Goal: Navigation & Orientation: Find specific page/section

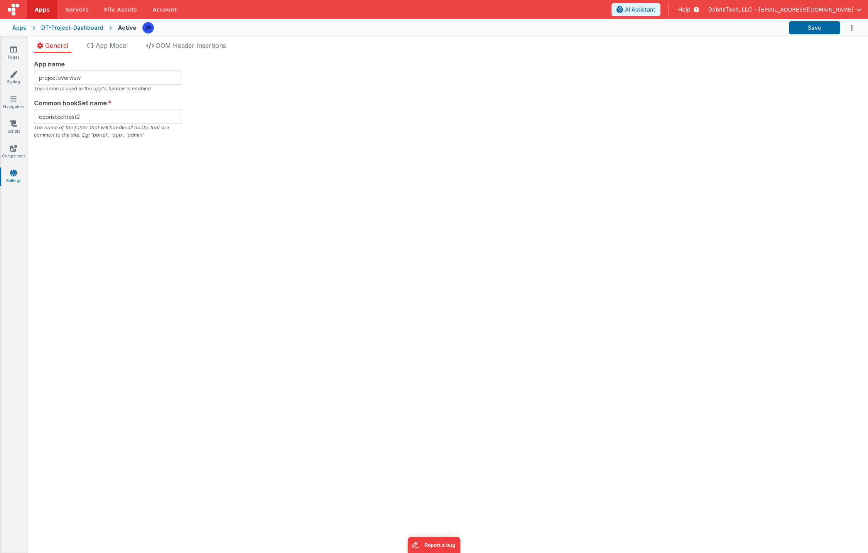
click at [24, 32] on div "Apps DT-Project-Dashboard Active Save" at bounding box center [434, 27] width 868 height 17
click at [21, 30] on div "Apps" at bounding box center [19, 28] width 14 height 8
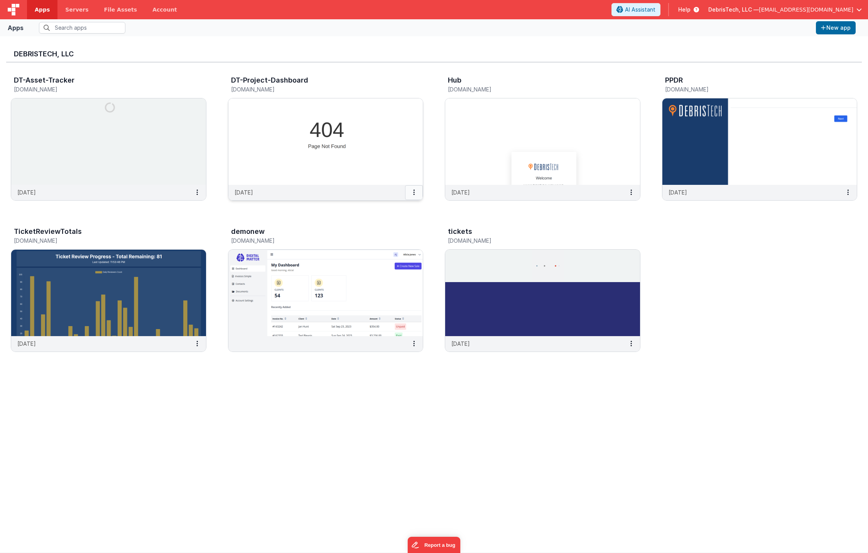
click at [413, 193] on icon at bounding box center [414, 192] width 2 height 0
click at [407, 206] on link "Settings" at bounding box center [396, 208] width 53 height 14
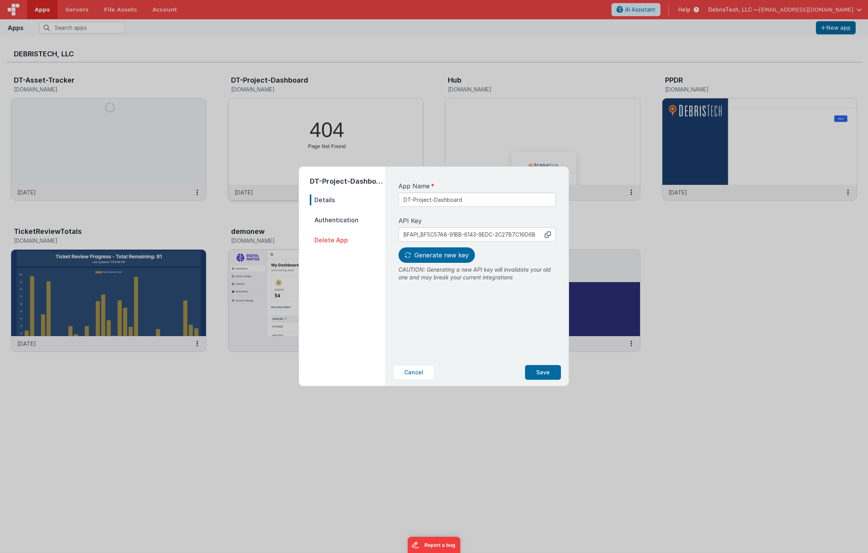
click at [350, 223] on span "Authentication" at bounding box center [348, 220] width 76 height 11
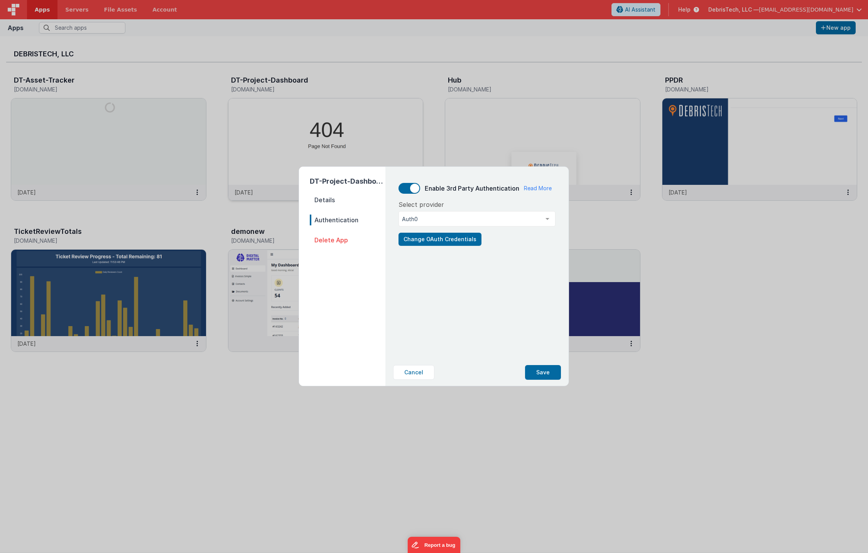
click at [344, 196] on span "Details" at bounding box center [348, 199] width 76 height 11
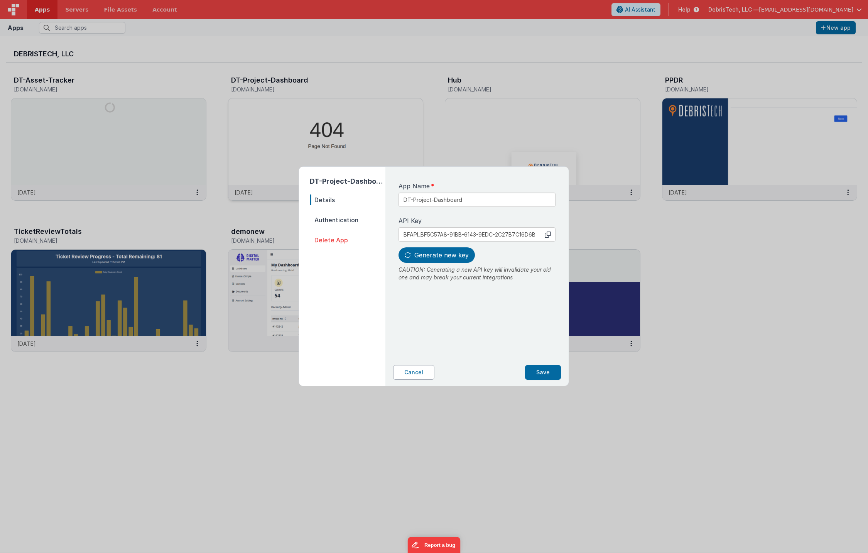
click at [415, 372] on button "Cancel" at bounding box center [413, 372] width 41 height 15
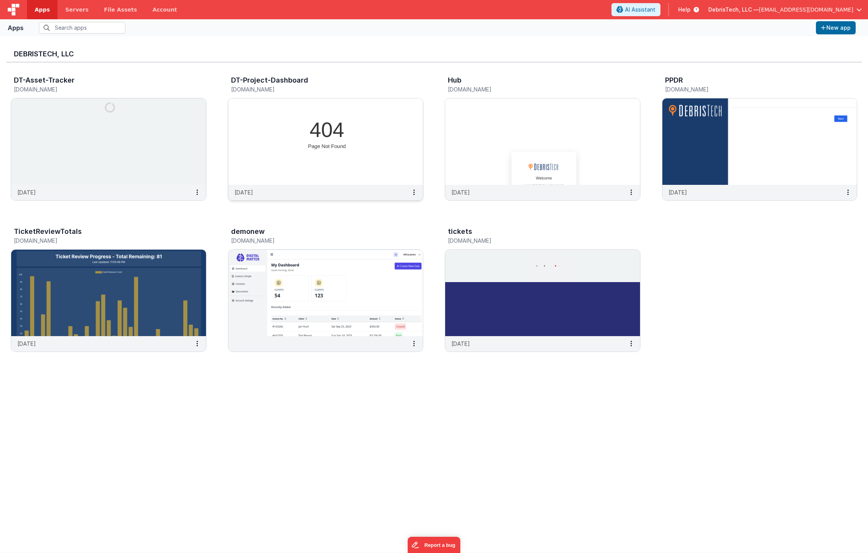
click at [324, 144] on img at bounding box center [325, 141] width 195 height 86
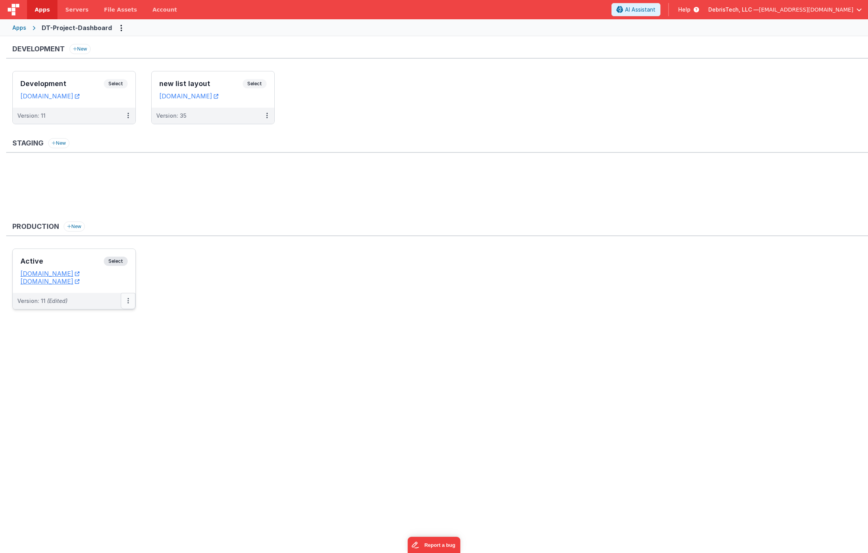
click at [125, 297] on button at bounding box center [128, 301] width 15 height 16
click at [120, 320] on link "Edit" at bounding box center [102, 318] width 68 height 14
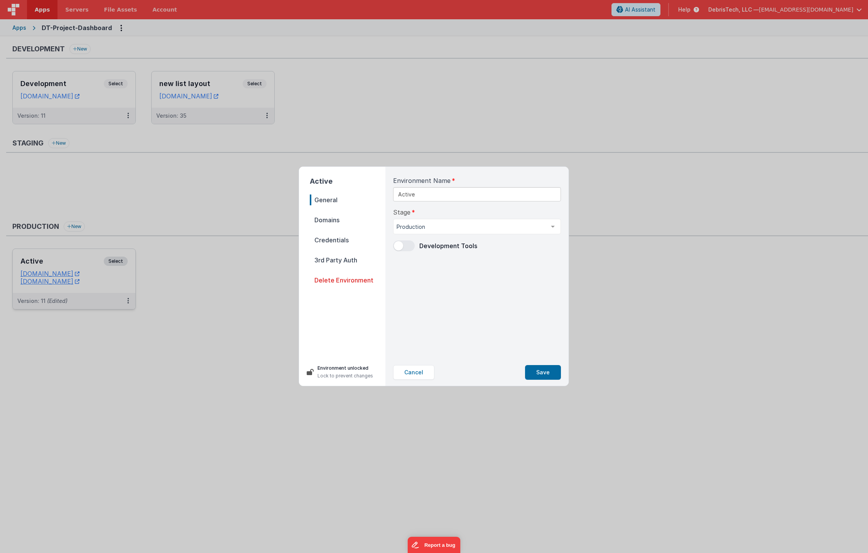
click at [330, 220] on span "Domains" at bounding box center [348, 220] width 76 height 11
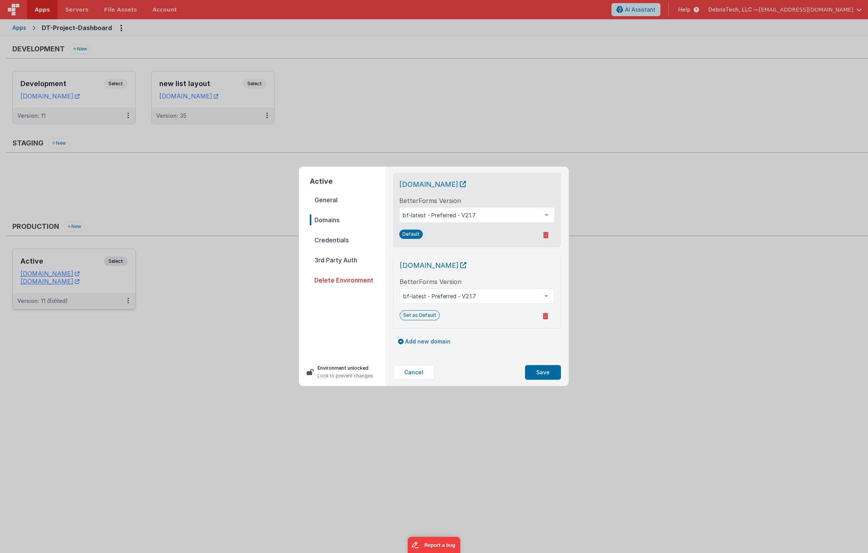
click at [330, 236] on span "Credentials" at bounding box center [348, 240] width 76 height 11
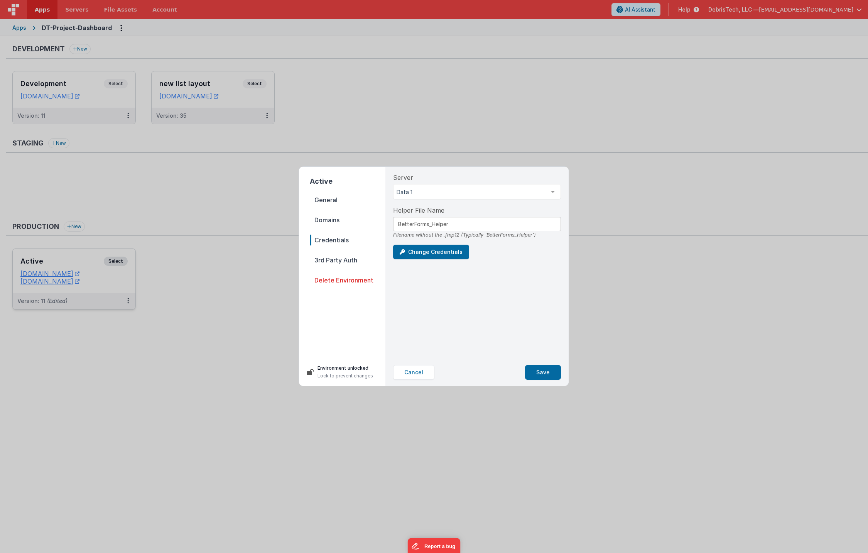
click at [154, 168] on div "Active General Domains Credentials 3rd Party Auth Delete Environment Environmen…" at bounding box center [434, 276] width 868 height 553
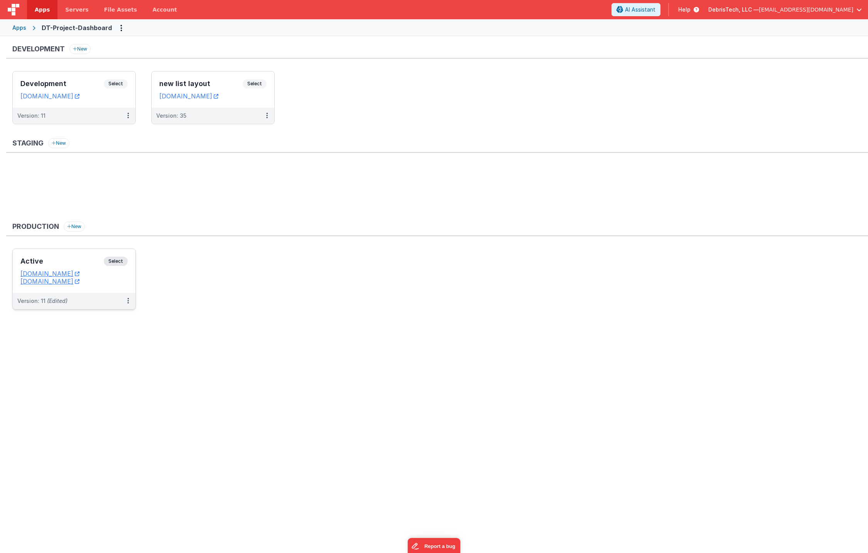
click at [81, 261] on h3 "Active" at bounding box center [61, 261] width 83 height 8
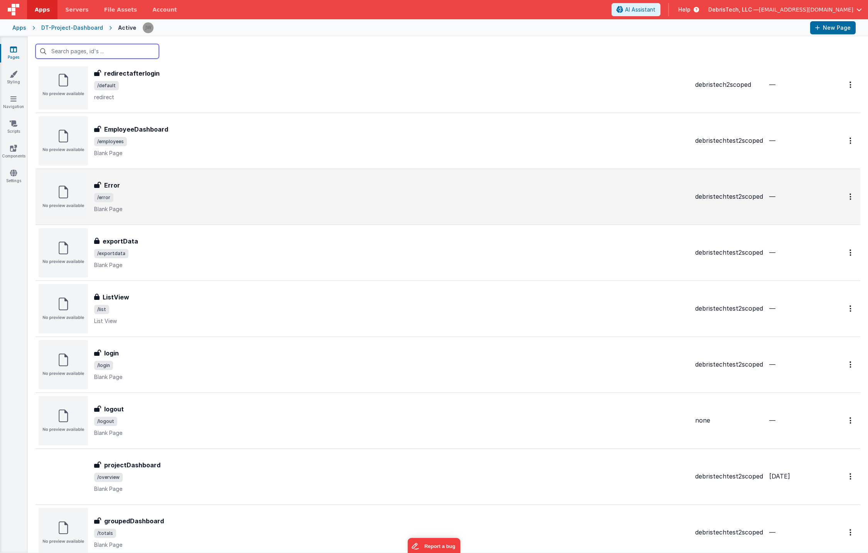
scroll to position [127, 0]
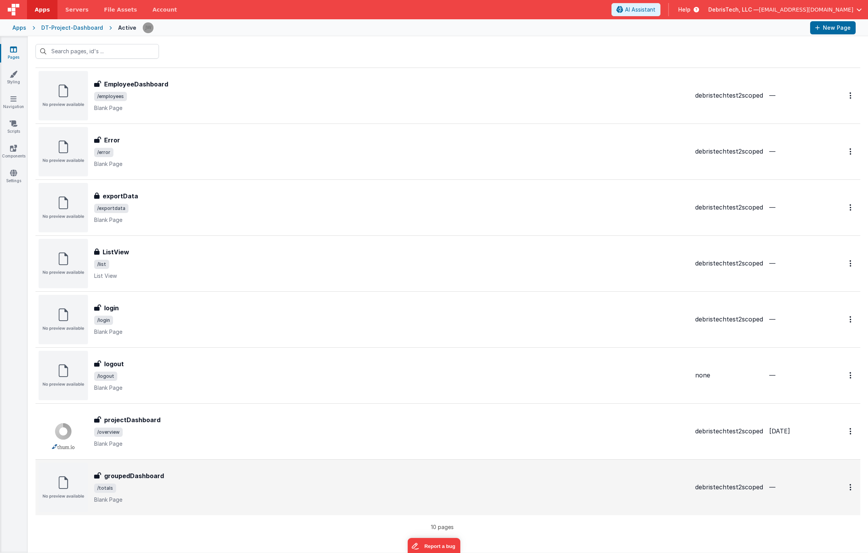
click at [184, 475] on div "groupedDashboard" at bounding box center [391, 475] width 595 height 9
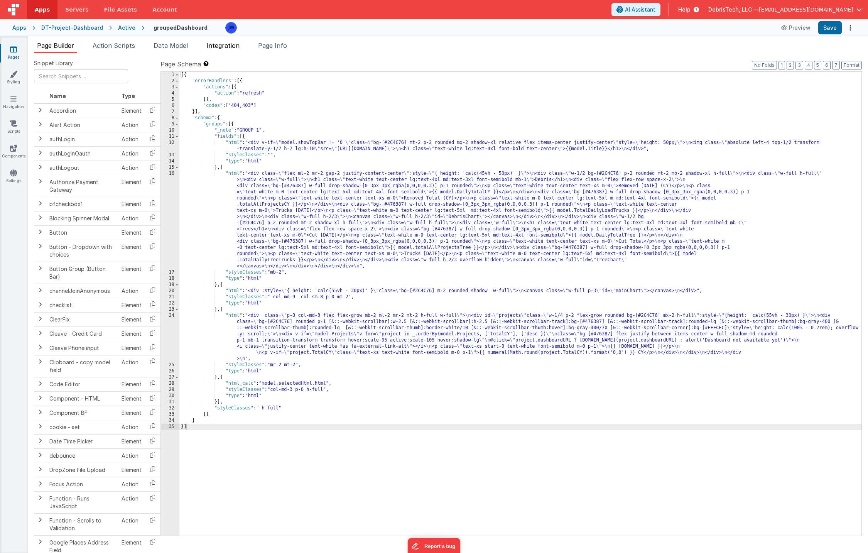
click at [236, 45] on span "Integration" at bounding box center [222, 46] width 33 height 8
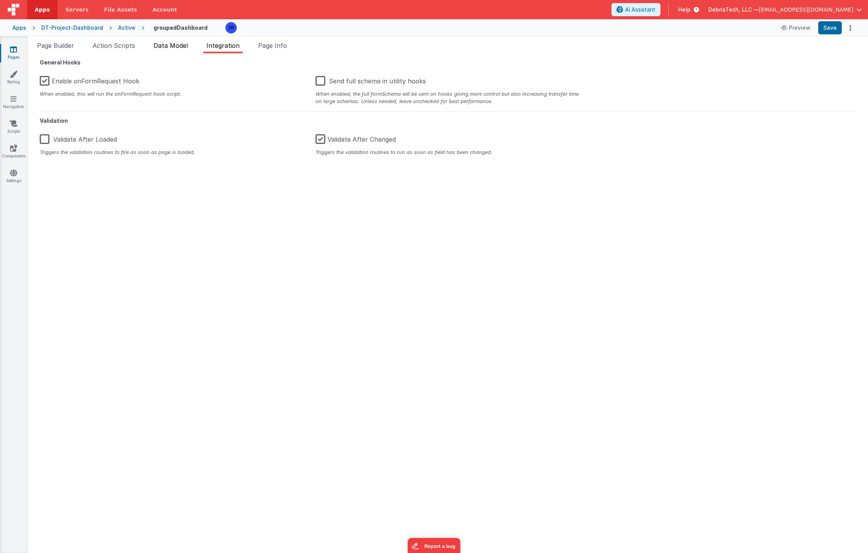
click at [187, 44] on span "Data Model" at bounding box center [171, 46] width 34 height 8
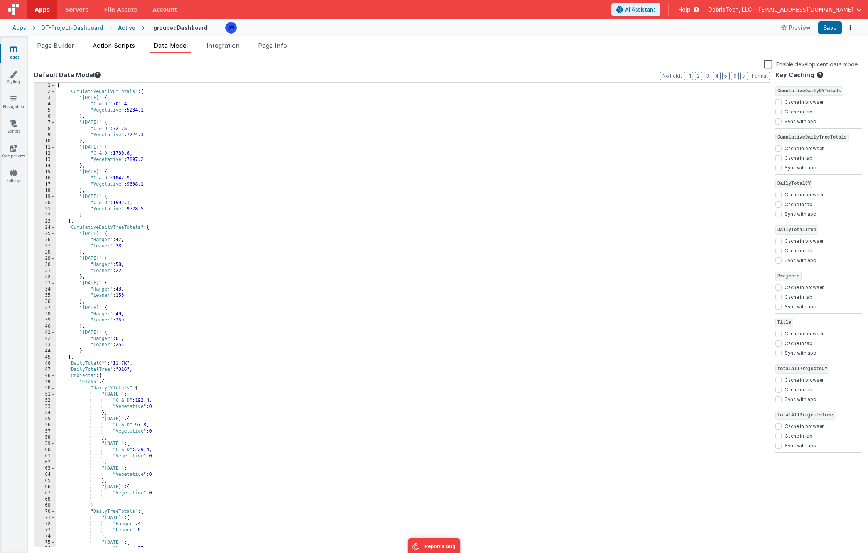
click at [125, 46] on span "Action Scripts" at bounding box center [114, 46] width 42 height 8
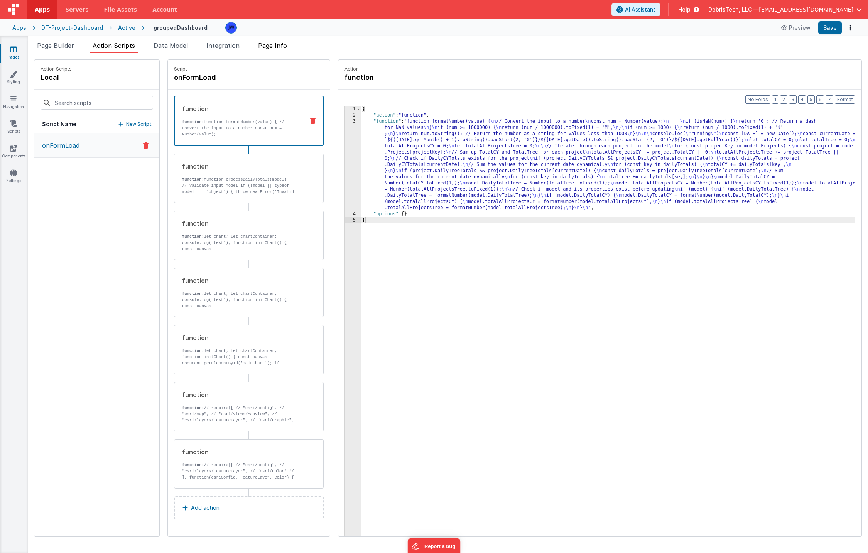
click at [270, 46] on span "Page Info" at bounding box center [272, 46] width 29 height 8
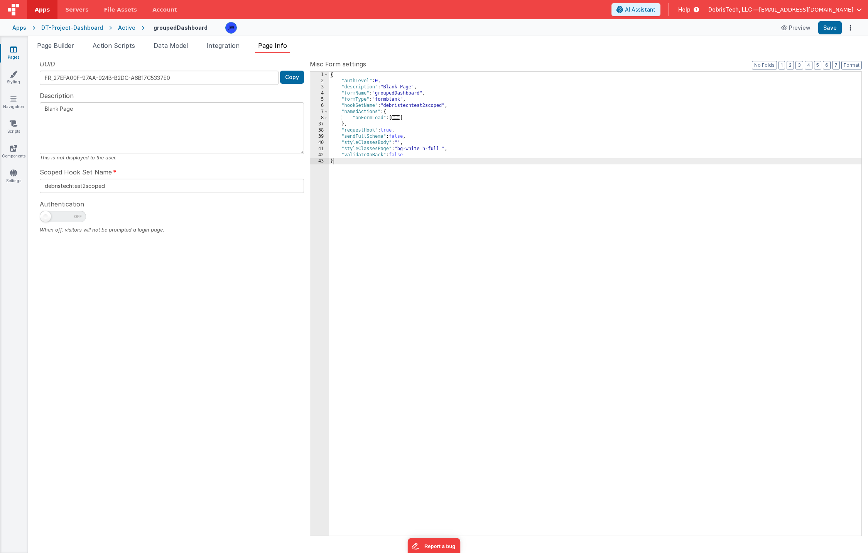
click at [72, 26] on div "DT-Project-Dashboard" at bounding box center [72, 28] width 62 height 8
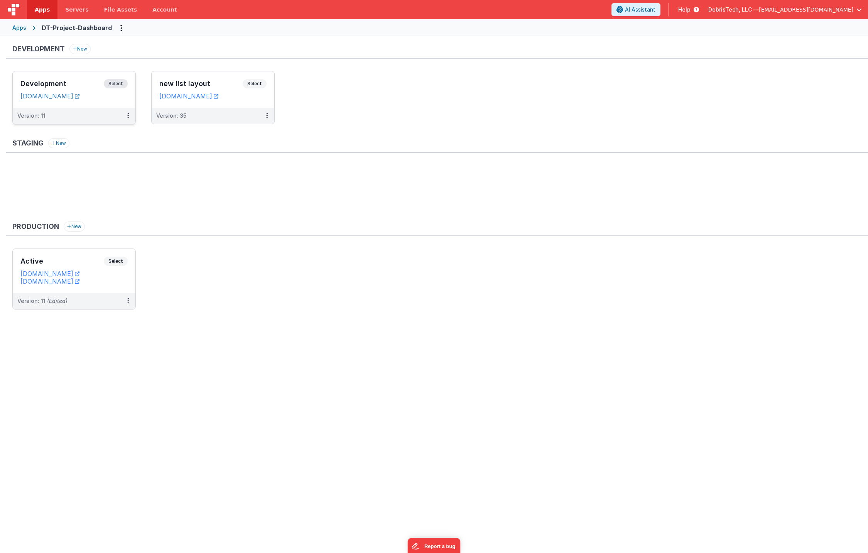
click at [79, 98] on link "[DOMAIN_NAME]" at bounding box center [49, 96] width 59 height 8
